Goal: Transaction & Acquisition: Purchase product/service

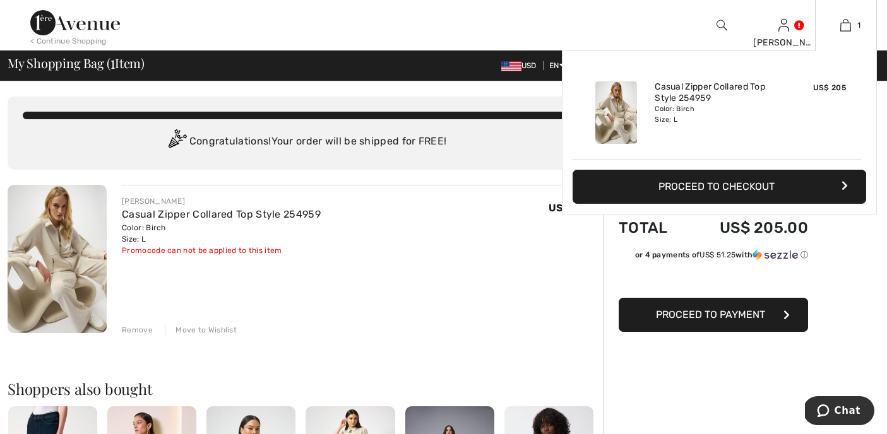
click at [842, 191] on icon "button" at bounding box center [845, 186] width 6 height 10
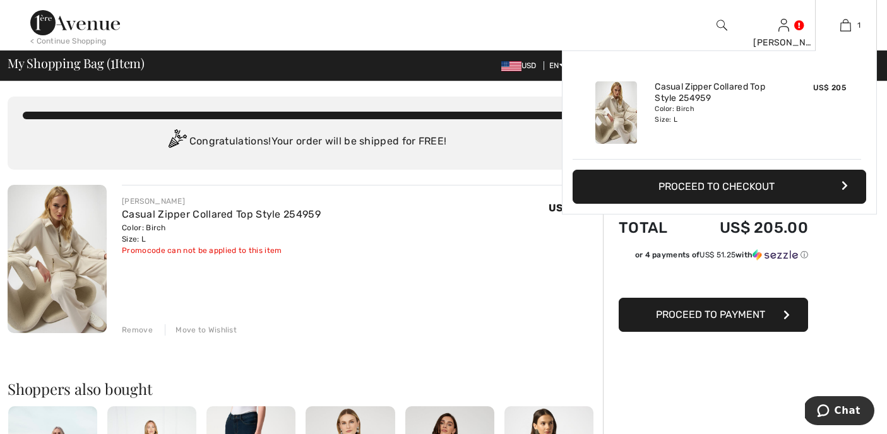
click at [751, 197] on button "Proceed to Checkout" at bounding box center [720, 187] width 294 height 34
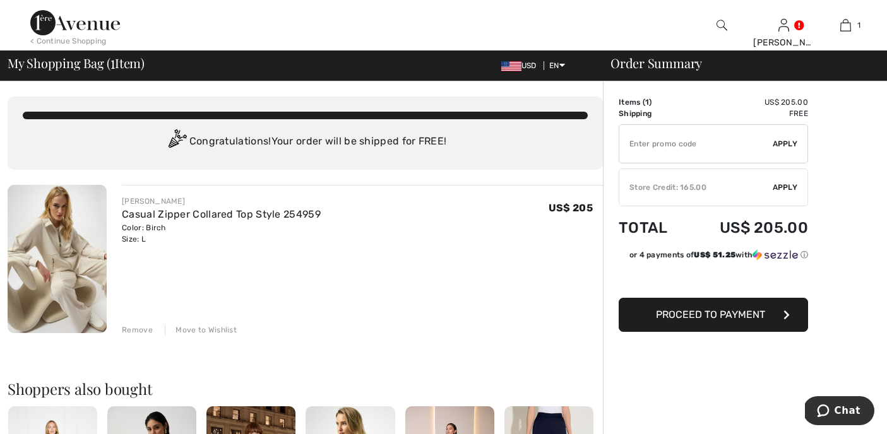
type input "EXTRA20"
type input "NEW15"
type input "EXTRA20"
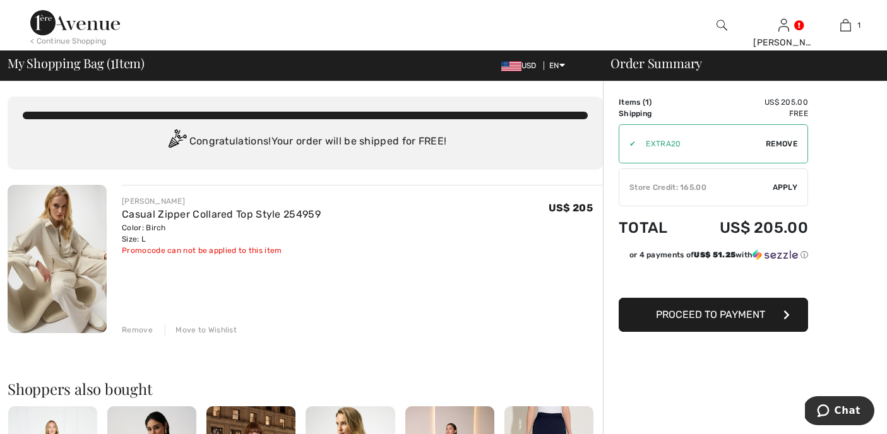
click at [784, 148] on span "Remove" at bounding box center [782, 143] width 32 height 11
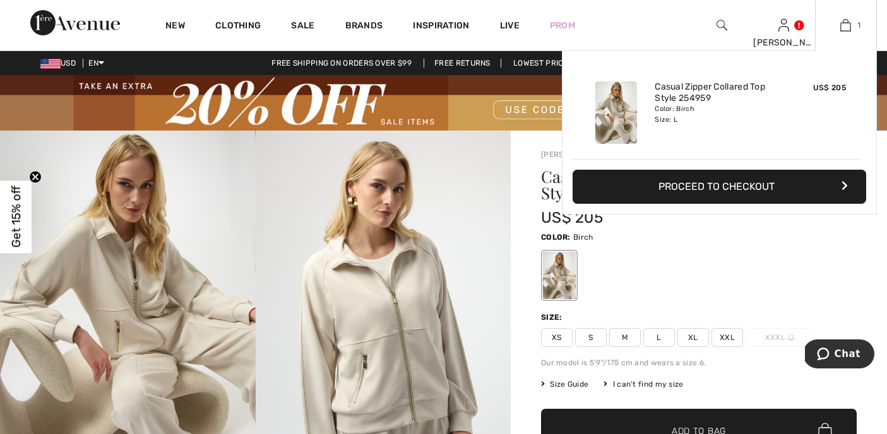
click at [844, 26] on img at bounding box center [846, 25] width 11 height 15
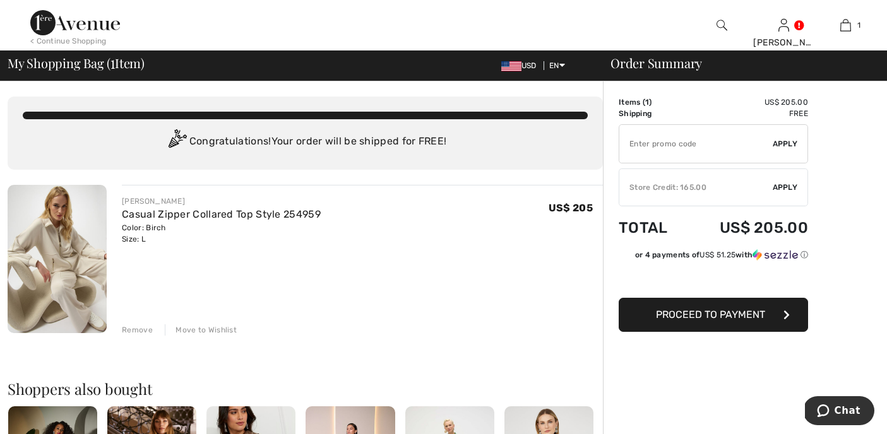
click at [148, 336] on div "Remove" at bounding box center [137, 330] width 31 height 11
